Goal: Information Seeking & Learning: Learn about a topic

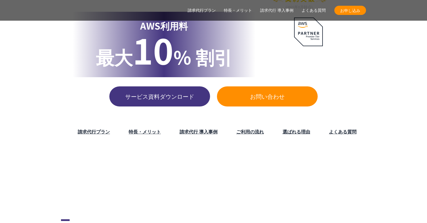
scroll to position [77, 0]
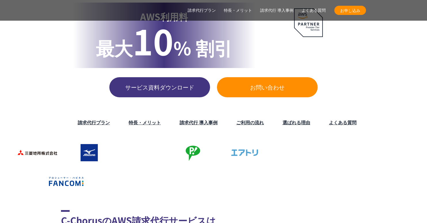
click at [95, 119] on link "請求代行プラン" at bounding box center [94, 122] width 32 height 7
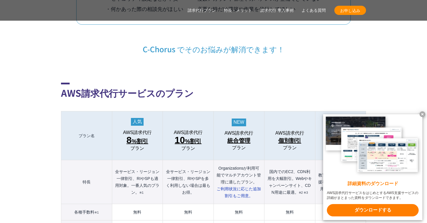
scroll to position [566, 0]
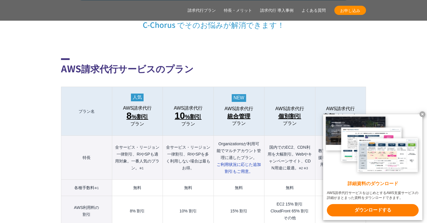
click at [421, 113] on x-t at bounding box center [422, 115] width 6 height 6
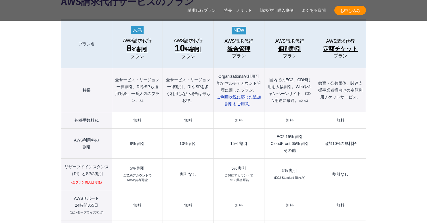
scroll to position [643, 0]
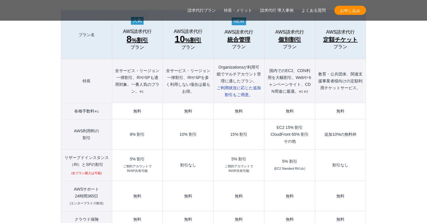
click at [133, 150] on td "5% 割引 ご契約アカウントで RI/SP共有可能" at bounding box center [137, 166] width 51 height 32
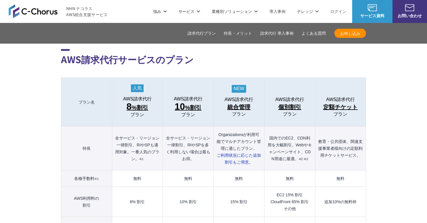
scroll to position [566, 0]
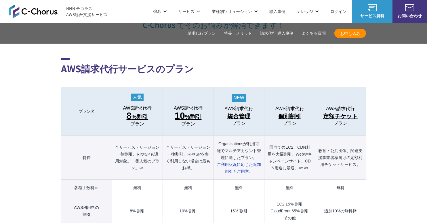
click at [143, 139] on th "全サービス・リージョン一律割引、RIやSPも適用対象。一番人気のプラン。 ※1" at bounding box center [137, 158] width 51 height 44
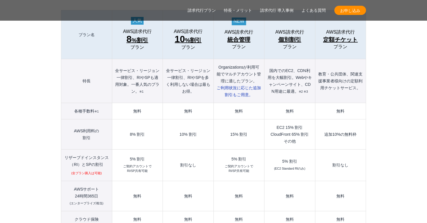
scroll to position [681, 0]
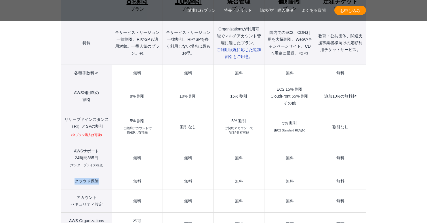
drag, startPoint x: 74, startPoint y: 172, endPoint x: 99, endPoint y: 168, distance: 25.0
click at [99, 173] on th "クラウド保険" at bounding box center [86, 181] width 51 height 16
drag, startPoint x: 75, startPoint y: 168, endPoint x: 101, endPoint y: 167, distance: 26.5
click at [101, 173] on th "クラウド保険" at bounding box center [86, 181] width 51 height 16
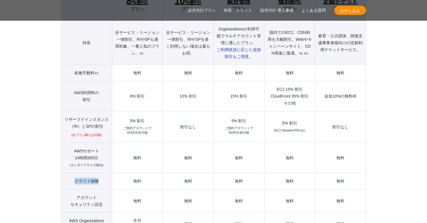
click at [101, 173] on th "クラウド保険" at bounding box center [86, 181] width 51 height 16
drag, startPoint x: 126, startPoint y: 167, endPoint x: 355, endPoint y: 169, distance: 229.0
click at [344, 173] on tr "クラウド保険 無料 無料 無料 無料 無料" at bounding box center [213, 181] width 305 height 16
click at [355, 173] on td "無料" at bounding box center [340, 181] width 51 height 16
drag, startPoint x: 354, startPoint y: 166, endPoint x: 154, endPoint y: 183, distance: 200.1
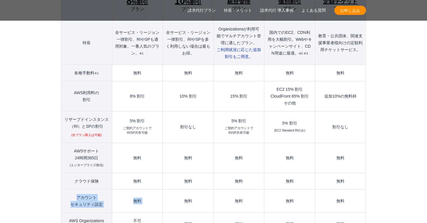
click at [163, 183] on tbody "プラン名 AWS請求代行 8 %割引 プラン AWS請求代行 10 %割引 プラン AWS請求代行 統合管理 プラン AWS請求代行 個別割引 プラン" at bounding box center [213, 136] width 305 height 329
click at [102, 174] on th "クラウド保険" at bounding box center [86, 181] width 51 height 16
drag, startPoint x: 100, startPoint y: 169, endPoint x: 72, endPoint y: 169, distance: 27.9
click at [72, 173] on th "クラウド保険" at bounding box center [86, 181] width 51 height 16
click at [77, 173] on th "クラウド保険" at bounding box center [86, 181] width 51 height 16
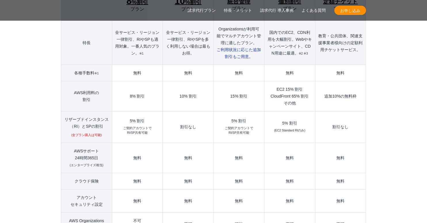
click at [135, 173] on td "無料" at bounding box center [137, 181] width 51 height 16
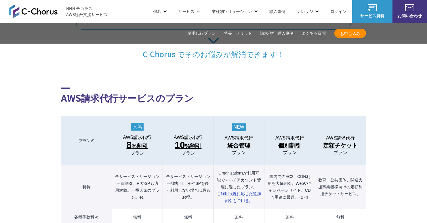
scroll to position [528, 0]
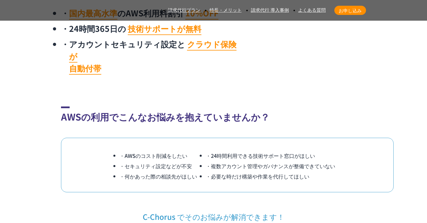
scroll to position [537, 0]
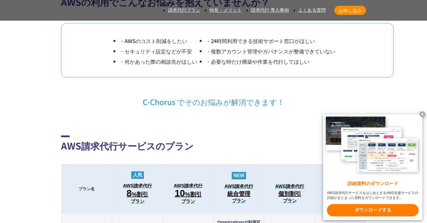
click at [422, 112] on x-t at bounding box center [422, 115] width 6 height 6
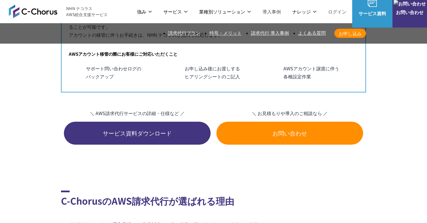
scroll to position [3643, 0]
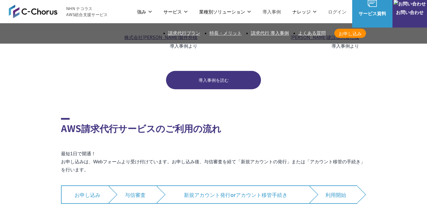
click at [204, 150] on p "最短1日で開通！ お申し込みは、Webフォームより受け付けています。お申し込み後、与信審査を経て「新規アカウントの発行」または「アカウント移管の手続き」を行い…" at bounding box center [213, 162] width 305 height 24
click at [200, 33] on link "請求代行プラン" at bounding box center [184, 33] width 32 height 5
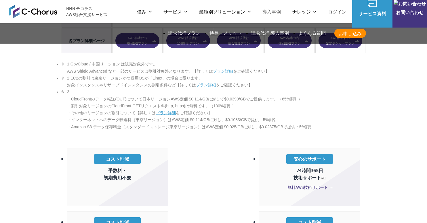
scroll to position [566, 0]
